Goal: Find specific page/section: Find specific page/section

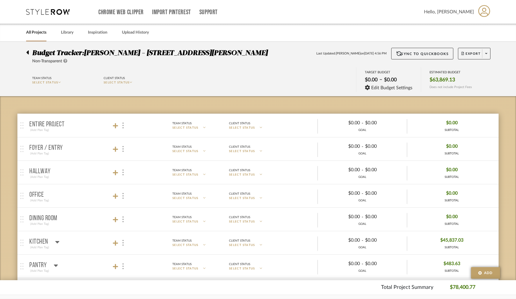
click at [35, 33] on link "All Projects" at bounding box center [36, 33] width 20 height 8
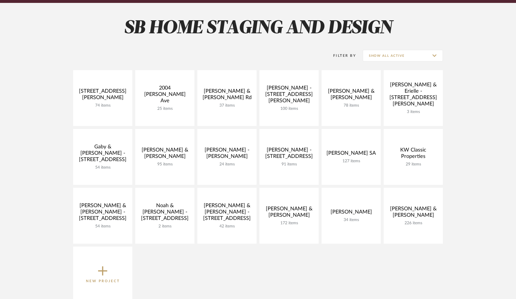
scroll to position [74, 0]
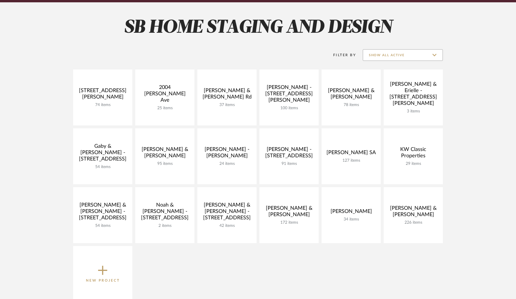
click at [437, 59] on input "Show All Active" at bounding box center [403, 55] width 80 height 12
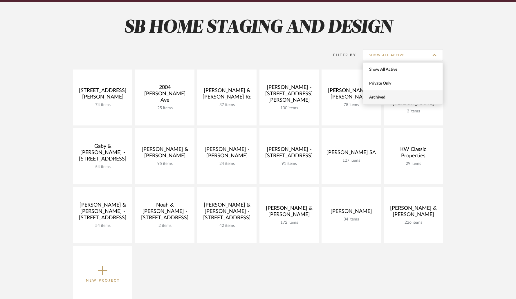
click at [415, 99] on span "Archived" at bounding box center [403, 97] width 69 height 5
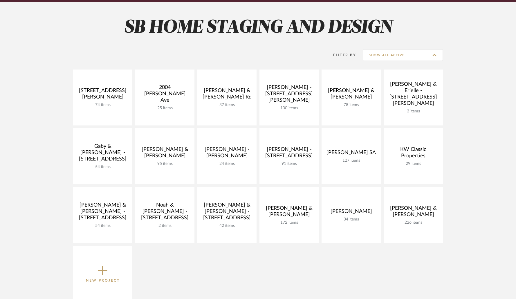
type input "Archived"
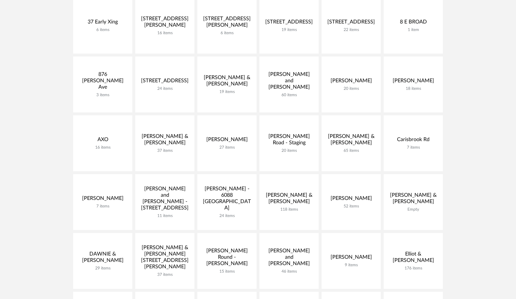
scroll to position [206, 0]
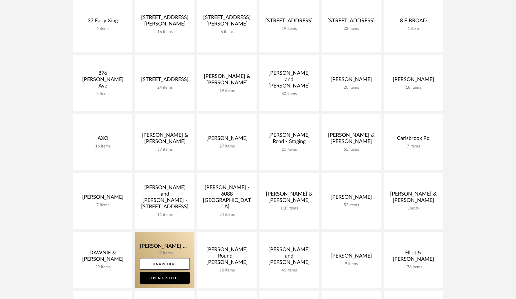
click at [175, 254] on link at bounding box center [164, 260] width 59 height 56
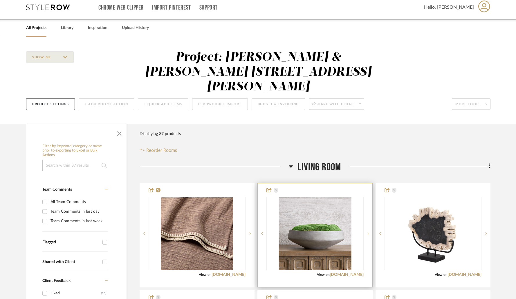
scroll to position [5, 0]
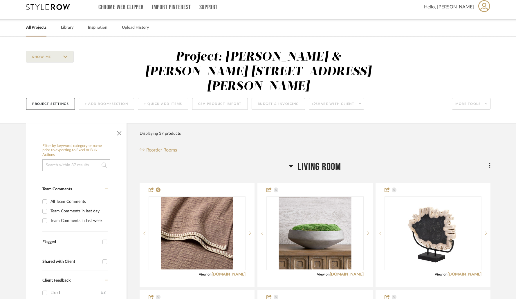
click at [290, 163] on icon at bounding box center [291, 166] width 4 height 7
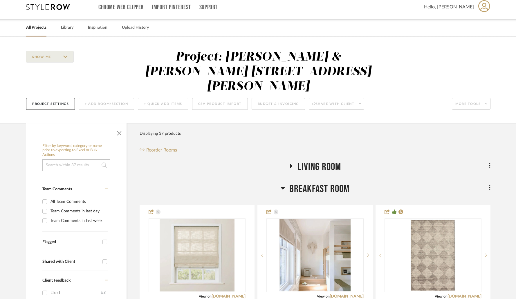
click at [283, 187] on icon at bounding box center [283, 188] width 4 height 2
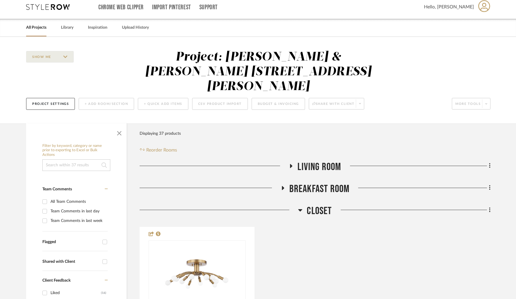
click at [301, 207] on icon at bounding box center [300, 210] width 4 height 7
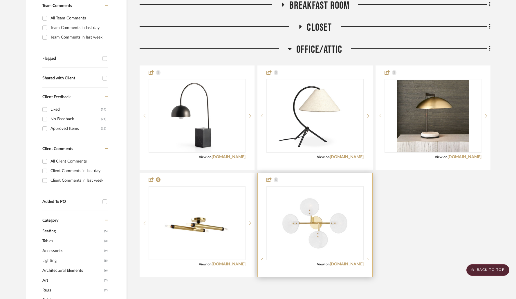
scroll to position [190, 0]
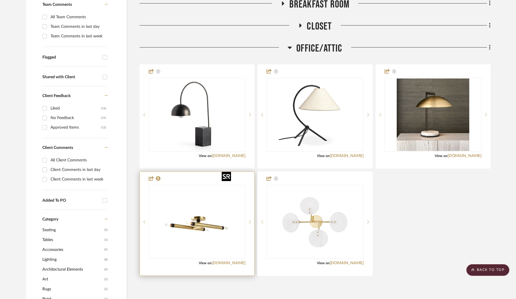
click at [0, 0] on img at bounding box center [0, 0] width 0 height 0
click at [228, 261] on link "[DOMAIN_NAME]" at bounding box center [229, 263] width 34 height 4
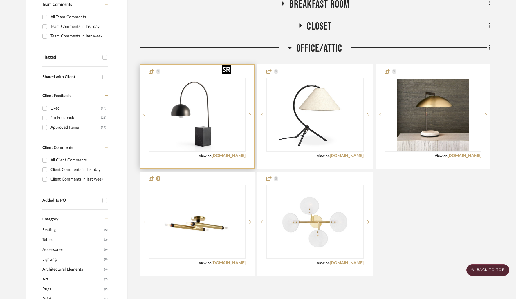
scroll to position [0, 0]
